Goal: Task Accomplishment & Management: Use online tool/utility

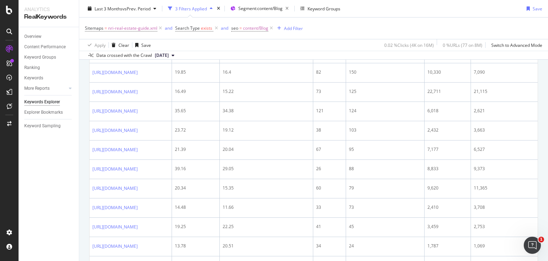
scroll to position [496, 0]
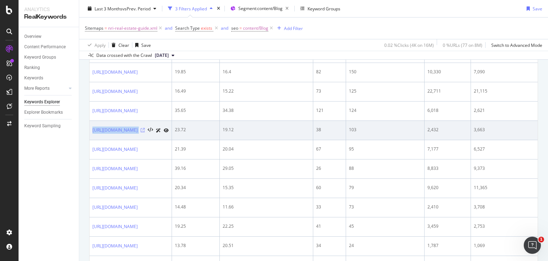
drag, startPoint x: 90, startPoint y: 146, endPoint x: 211, endPoint y: 149, distance: 121.4
click at [172, 140] on td "[URL][DOMAIN_NAME]" at bounding box center [131, 130] width 82 height 19
copy div "[URL][DOMAIN_NAME]"
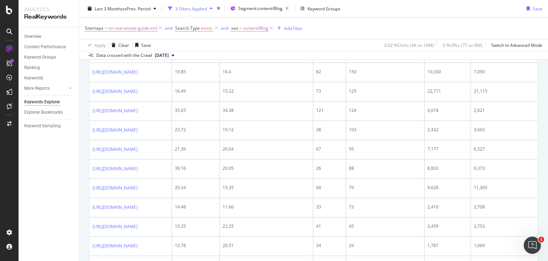
click at [73, 167] on div "Overview Content Performance Keyword Groups Ranking Keywords More Reports Count…" at bounding box center [49, 143] width 60 height 233
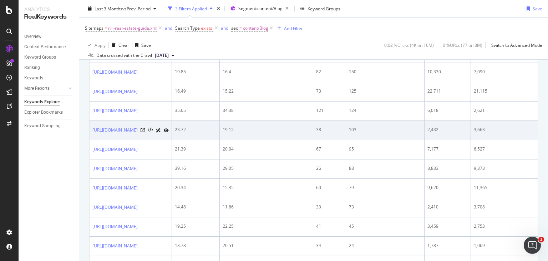
drag, startPoint x: 90, startPoint y: 147, endPoint x: 209, endPoint y: 155, distance: 119.1
click at [172, 140] on td "[URL][DOMAIN_NAME]" at bounding box center [131, 130] width 82 height 19
copy link "[URL][DOMAIN_NAME]"
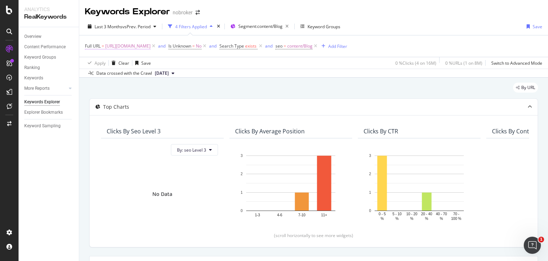
click at [151, 46] on span "[URL][DOMAIN_NAME]" at bounding box center [127, 46] width 45 height 10
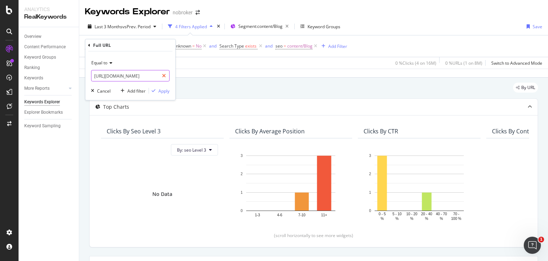
click at [165, 74] on icon at bounding box center [164, 75] width 4 height 5
click at [140, 75] on input "text" at bounding box center [130, 75] width 78 height 11
paste input "[URL][DOMAIN_NAME]"
type input "[URL][DOMAIN_NAME]"
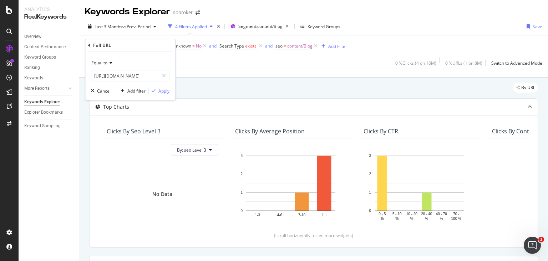
scroll to position [0, 0]
click at [165, 90] on div "Apply" at bounding box center [163, 90] width 11 height 6
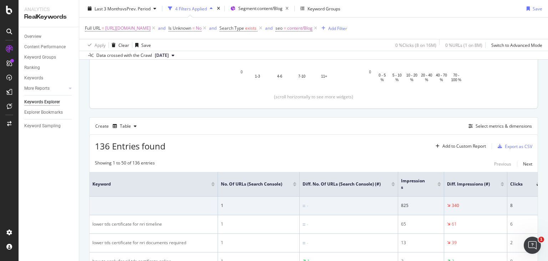
scroll to position [71, 0]
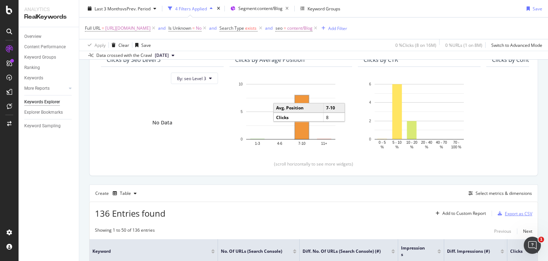
click at [505, 210] on div "Export as CSV" at bounding box center [518, 213] width 27 height 6
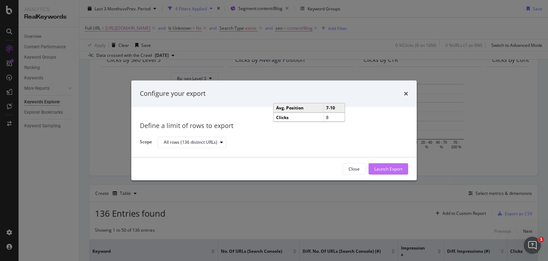
click at [389, 172] on div "Launch Export" at bounding box center [388, 168] width 28 height 11
